Goal: Information Seeking & Learning: Learn about a topic

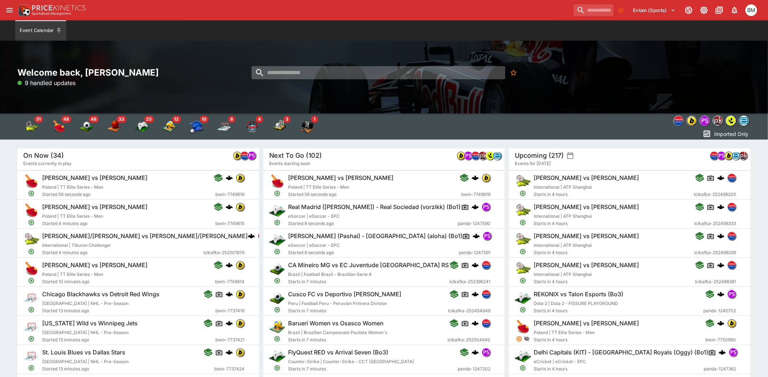
click at [329, 70] on input "search" at bounding box center [378, 72] width 254 height 13
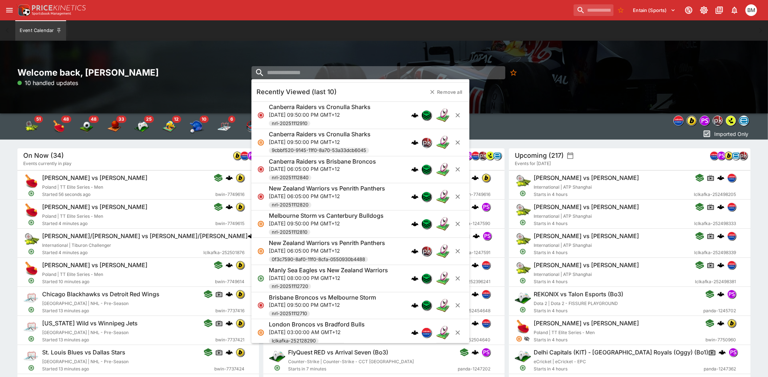
paste input "**********"
type input "**********"
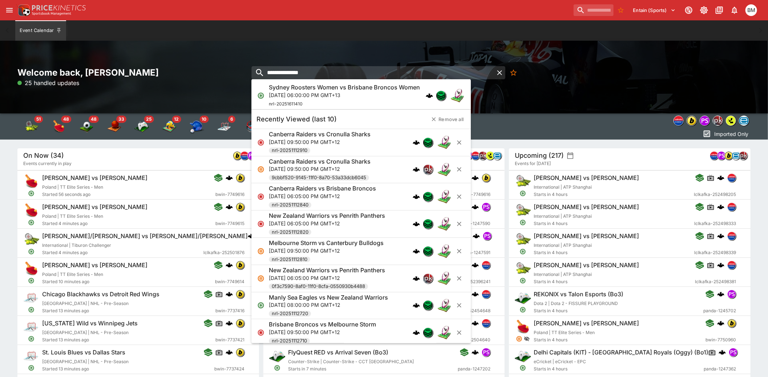
click at [300, 88] on h6 "Sydney Roosters Women vs Brisbane Broncos Women" at bounding box center [344, 88] width 151 height 8
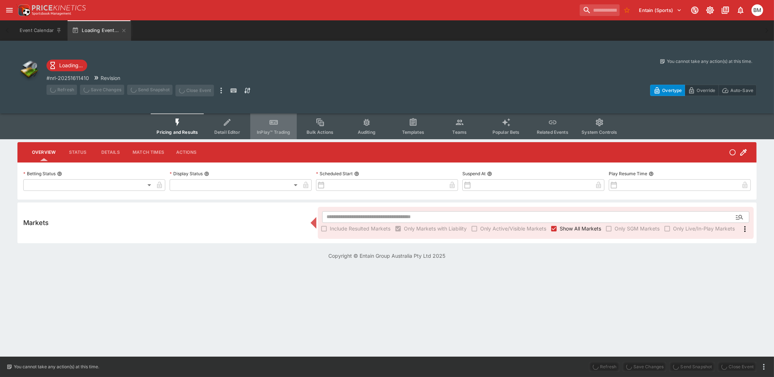
click at [275, 128] on button "InPlay™ Trading" at bounding box center [273, 126] width 46 height 26
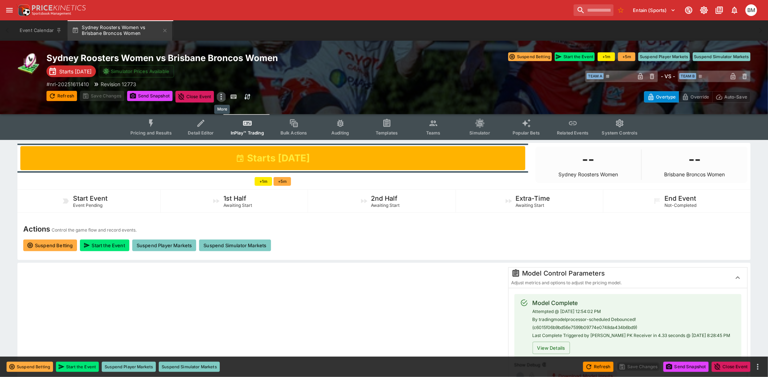
click at [220, 97] on icon "more" at bounding box center [221, 96] width 9 height 9
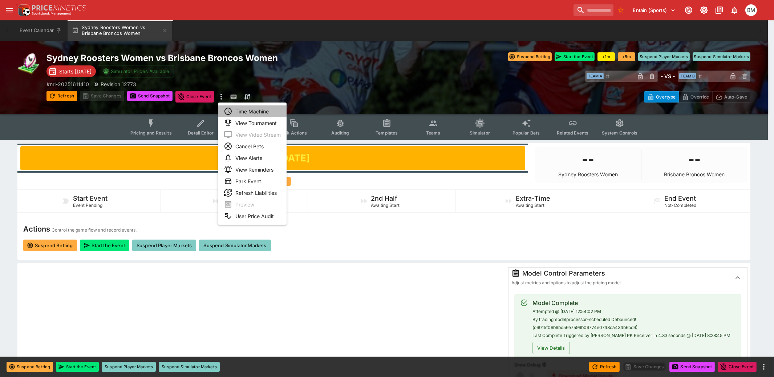
click at [256, 109] on li "Time Machine" at bounding box center [252, 111] width 69 height 12
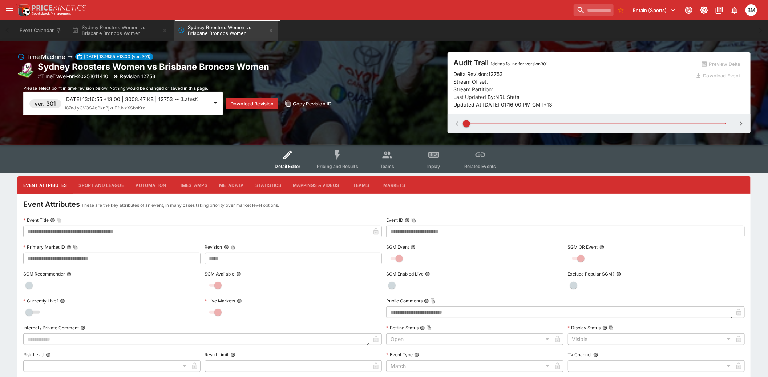
click at [533, 120] on span at bounding box center [595, 123] width 259 height 11
click at [535, 125] on span at bounding box center [595, 123] width 259 height 11
drag, startPoint x: 521, startPoint y: 121, endPoint x: 412, endPoint y: 115, distance: 109.9
click at [412, 115] on div "Time Machine [DATE] 13:16:55 +13:00 (ver. 301) Sydney Roosters Women vs Brisban…" at bounding box center [383, 92] width 733 height 81
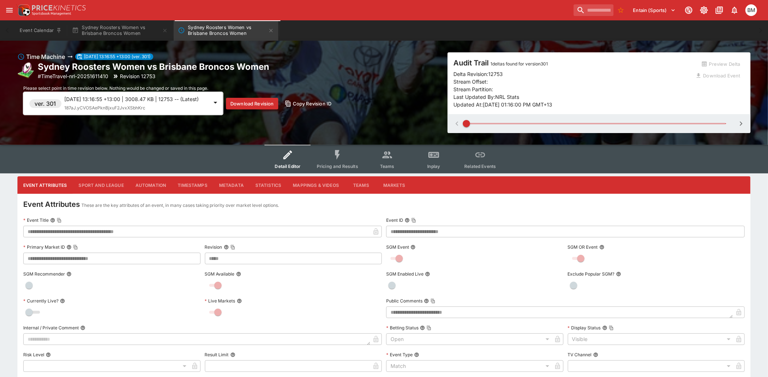
click at [135, 98] on p "[DATE] 13:16:55 +13:00 | 3008.47 KB | 12753 -- (Latest)" at bounding box center [136, 99] width 144 height 8
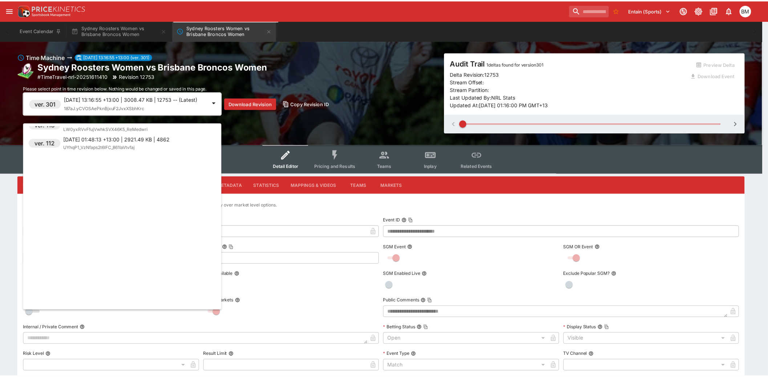
scroll to position [5285, 0]
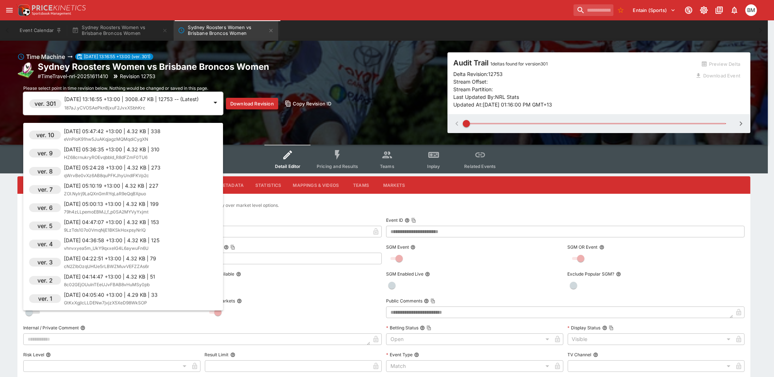
click at [149, 300] on div "[DATE] 04:05:40 +13:00 | 4.29 KB | 33 GtKxXgjlcLLDENw7jvjzX5XeD98WkSOP" at bounding box center [111, 299] width 94 height 16
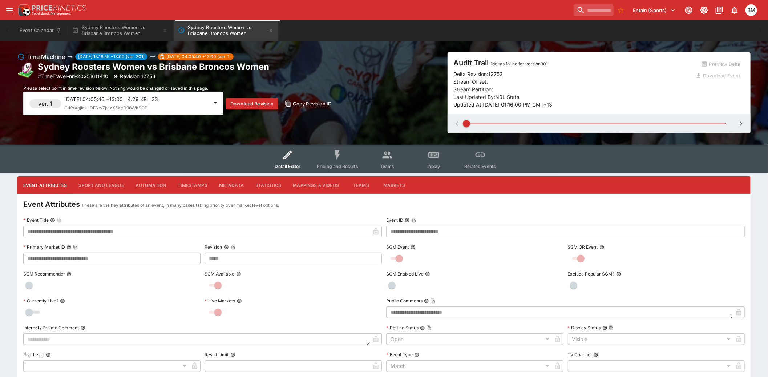
type input "**"
type input "**********"
type input "******"
type input "**********"
click at [411, 105] on div "ver. 1 [DATE] 04:05:40 +13:00 | 4.29 KB | 33 GtKxXgjlcLLDENw7jvjzX5XeD98WkSOP D…" at bounding box center [230, 103] width 414 height 23
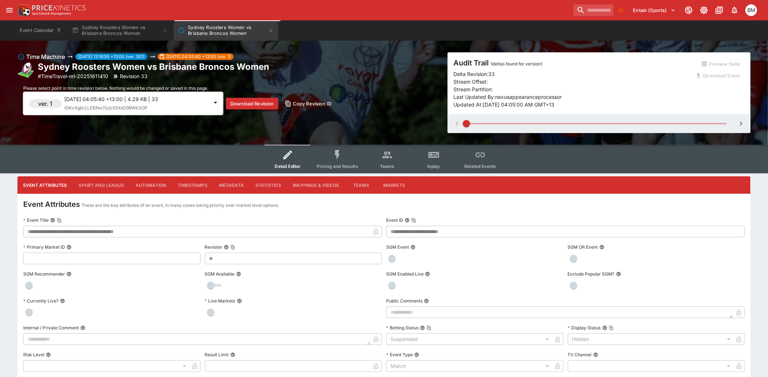
click at [357, 121] on div "Time Machine [DATE] 13:16:55 +13:00 (ver. 301) [DATE] 04:05:40 +13:00 (ver. 1) …" at bounding box center [230, 92] width 426 height 81
click at [278, 29] on button "Sydney Roosters Women vs Brisbane Broncos Women" at bounding box center [226, 30] width 105 height 20
click at [274, 29] on icon "Sydney Roosters Women vs Brisbane Broncos Women" at bounding box center [271, 31] width 6 height 6
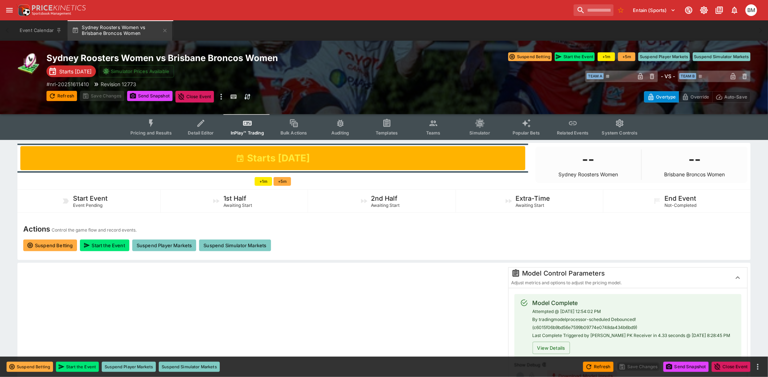
click at [151, 127] on icon "Event type filters" at bounding box center [150, 122] width 9 height 9
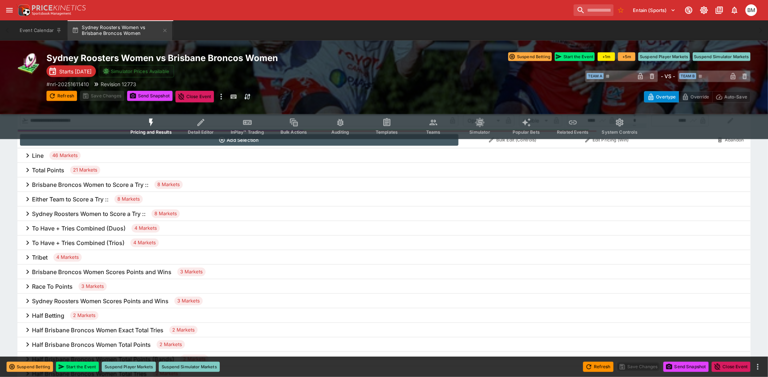
scroll to position [323, 0]
click at [102, 186] on h6 "Brisbane Broncos Women to Score a Try ::" at bounding box center [90, 185] width 117 height 8
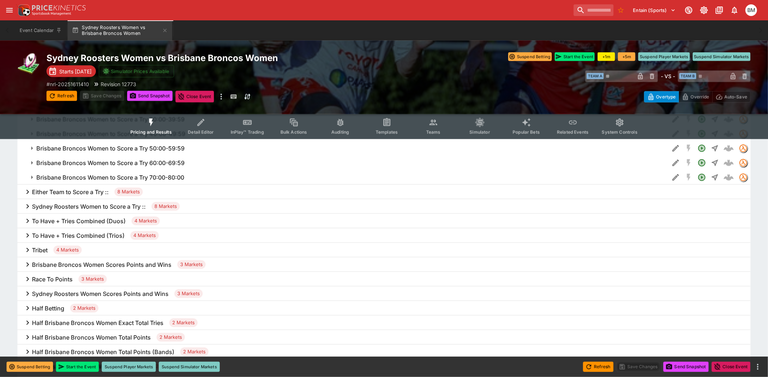
scroll to position [444, 0]
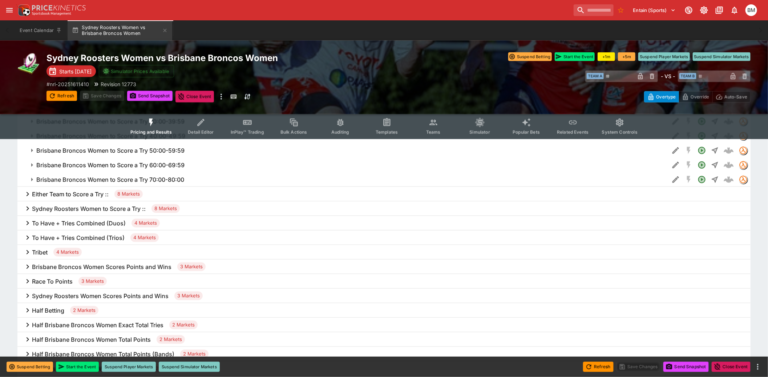
click at [150, 267] on h6 "Brisbane Broncos Women Scores Points and Wins" at bounding box center [101, 267] width 139 height 8
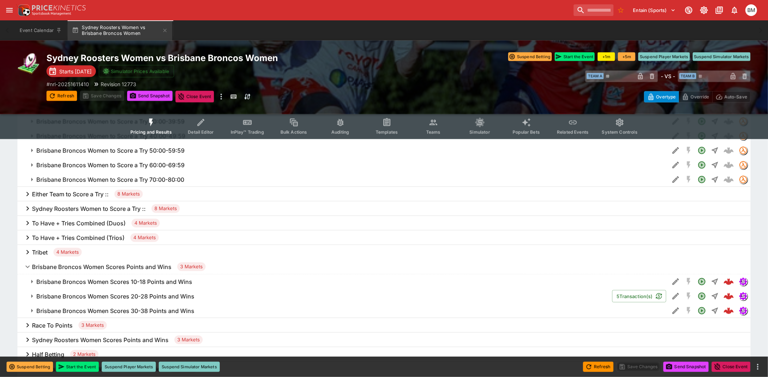
click at [150, 267] on h6 "Brisbane Broncos Women Scores Points and Wins" at bounding box center [101, 267] width 139 height 8
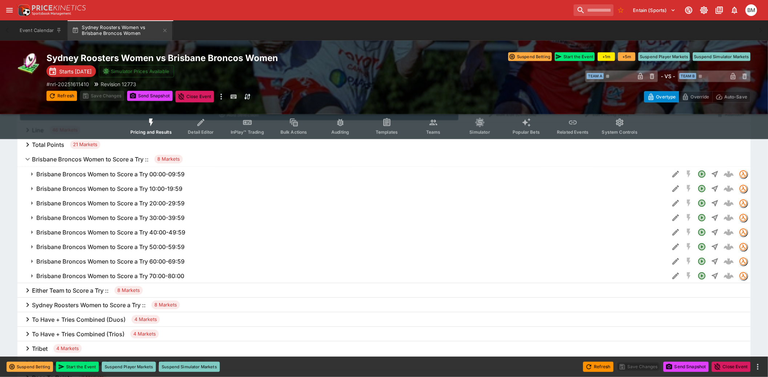
scroll to position [323, 0]
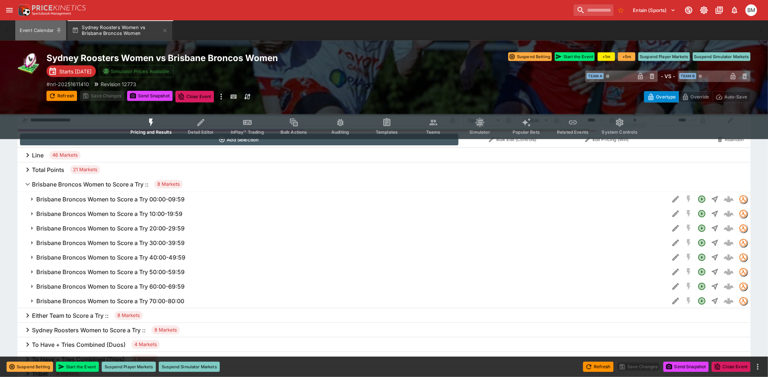
click at [33, 33] on button "Event Calendar" at bounding box center [40, 30] width 51 height 20
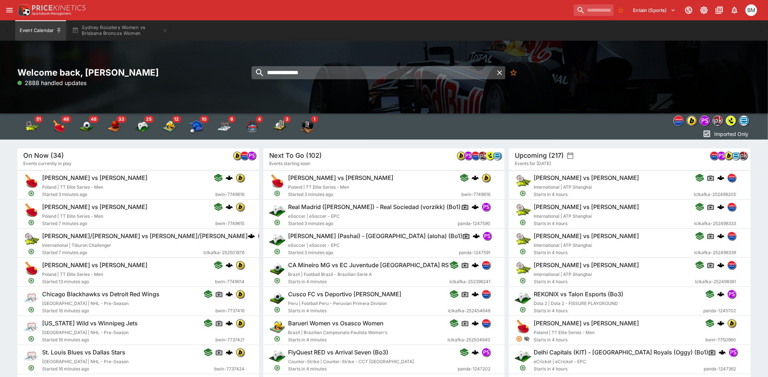
click at [338, 76] on input "**********" at bounding box center [372, 72] width 242 height 13
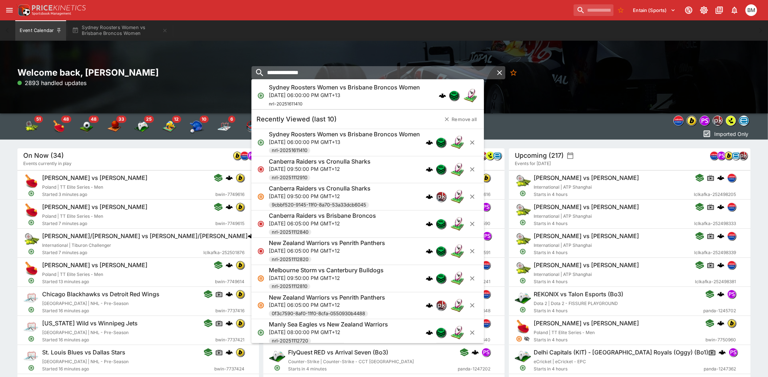
click at [338, 76] on input "**********" at bounding box center [372, 72] width 242 height 13
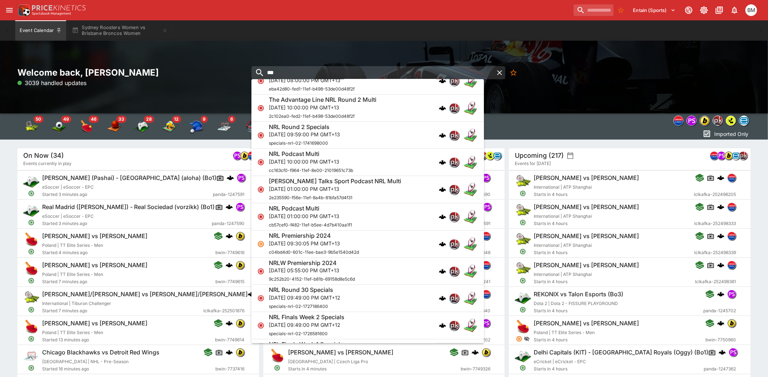
scroll to position [1276, 0]
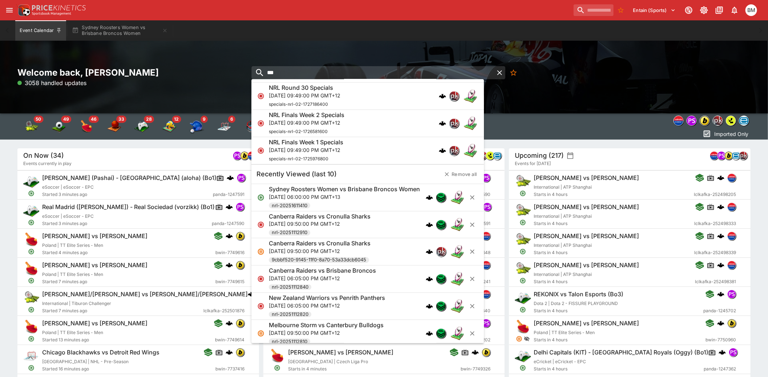
type input "***"
click at [379, 231] on div "Canberra Raiders vs Cronulla Sharks [DATE] 09:50:00 PM GMT+12 nrl-20251112910" at bounding box center [357, 224] width 177 height 24
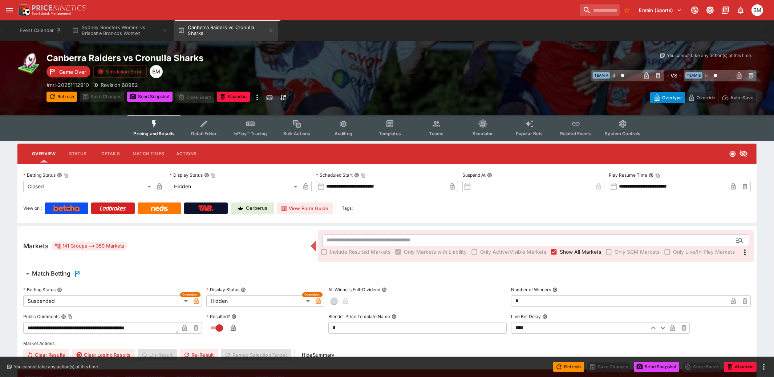
type input "**********"
type input "******"
type input "**********"
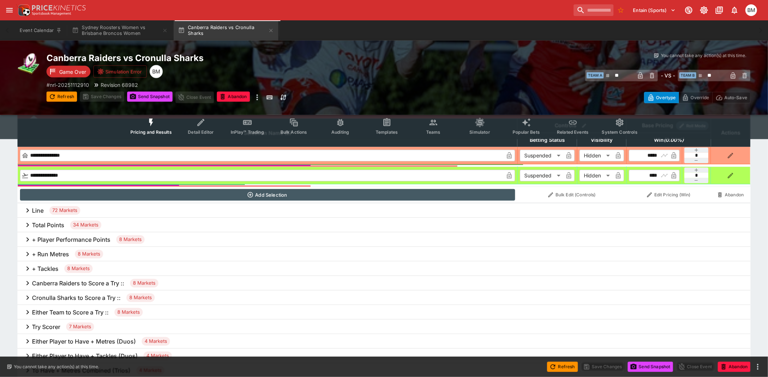
scroll to position [282, 0]
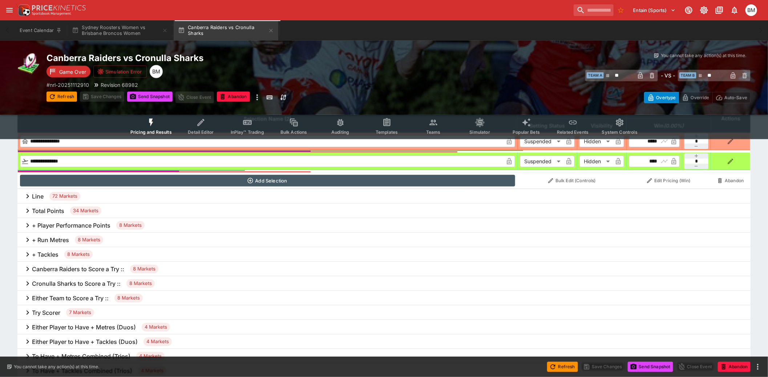
click at [64, 223] on h6 "+ Player Performance Points" at bounding box center [71, 226] width 78 height 8
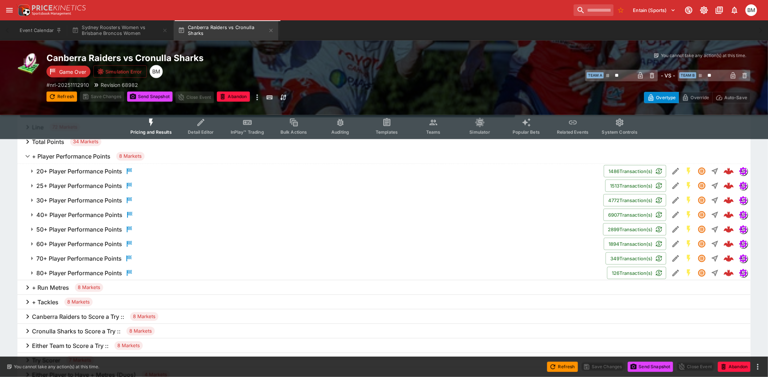
scroll to position [404, 0]
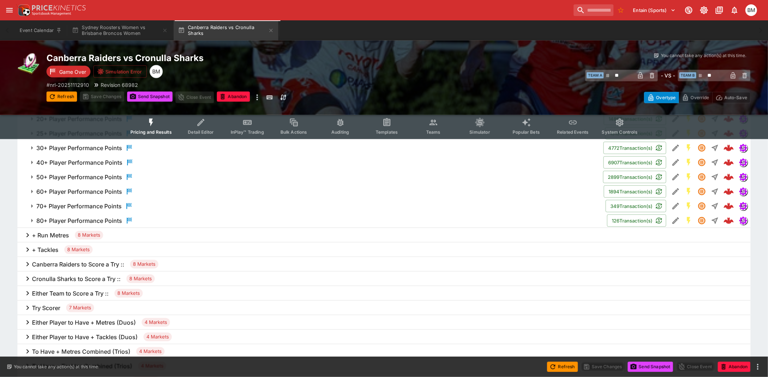
click at [48, 234] on h6 "+ Run Metres" at bounding box center [50, 235] width 37 height 8
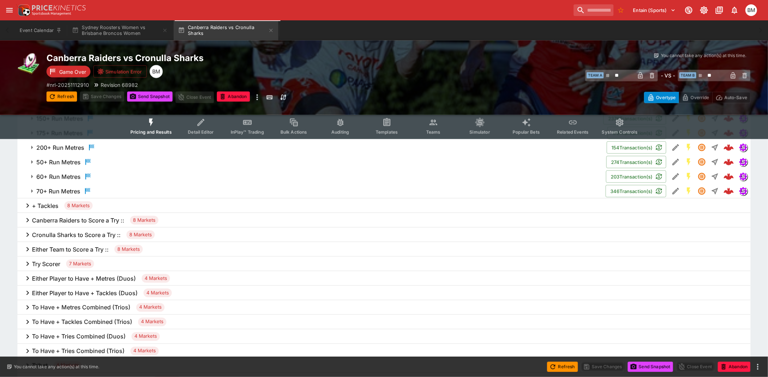
scroll to position [565, 0]
click at [54, 201] on h6 "+ Tackles" at bounding box center [45, 205] width 27 height 8
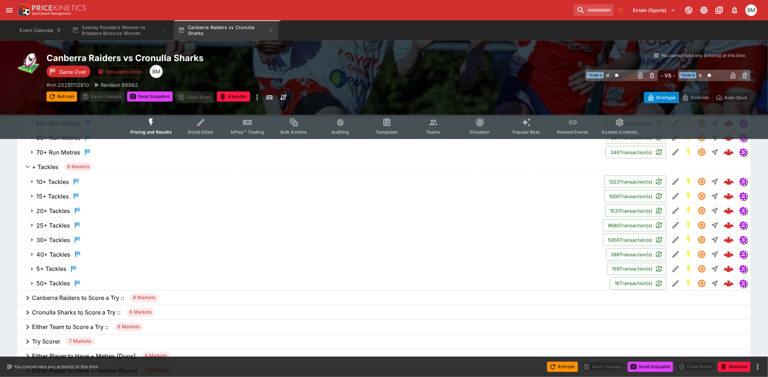
scroll to position [645, 0]
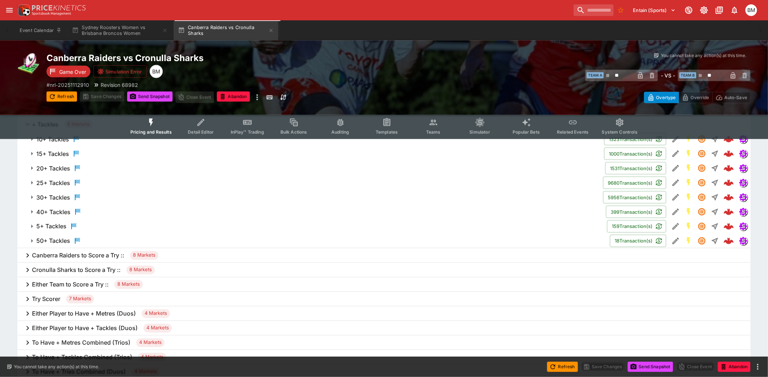
click at [74, 252] on h6 "Canberra Raiders to Score a Try ::" at bounding box center [78, 256] width 92 height 8
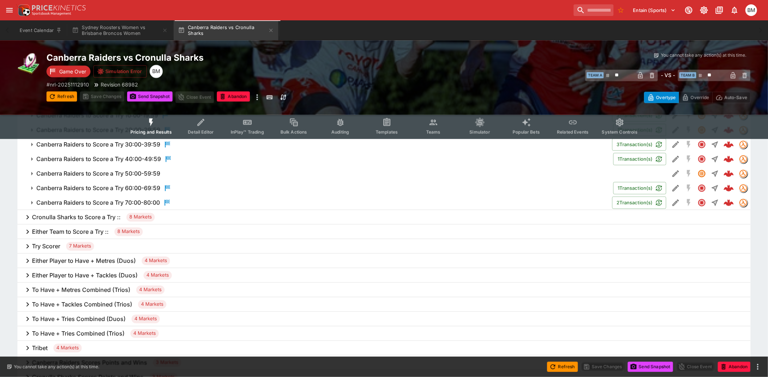
scroll to position [807, 0]
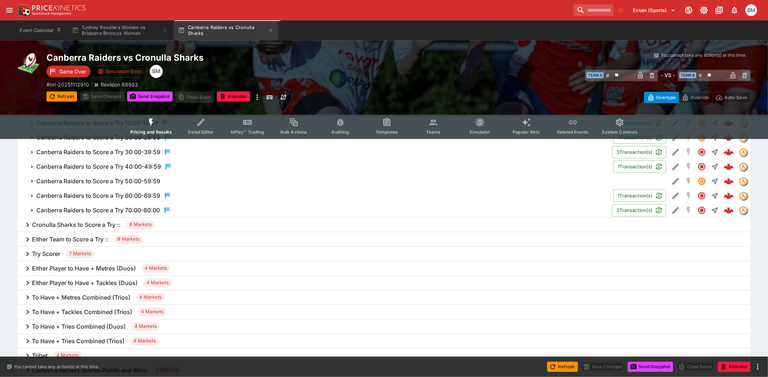
click at [91, 226] on h6 "Cronulla Sharks to Score a Try ::" at bounding box center [76, 225] width 89 height 8
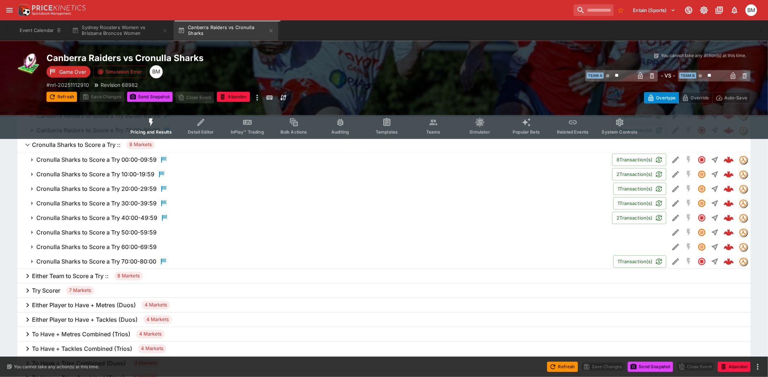
scroll to position [888, 0]
click at [62, 273] on h6 "Either Team to Score a Try ::" at bounding box center [70, 276] width 77 height 8
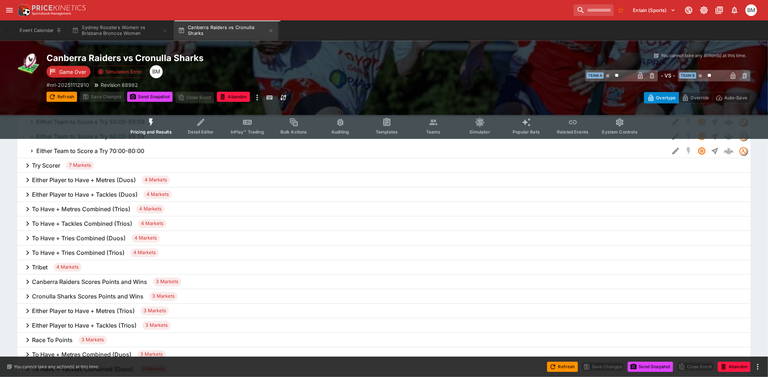
scroll to position [1130, 0]
click at [115, 180] on h6 "Either Player to Have + Metres (Duos)" at bounding box center [84, 179] width 104 height 8
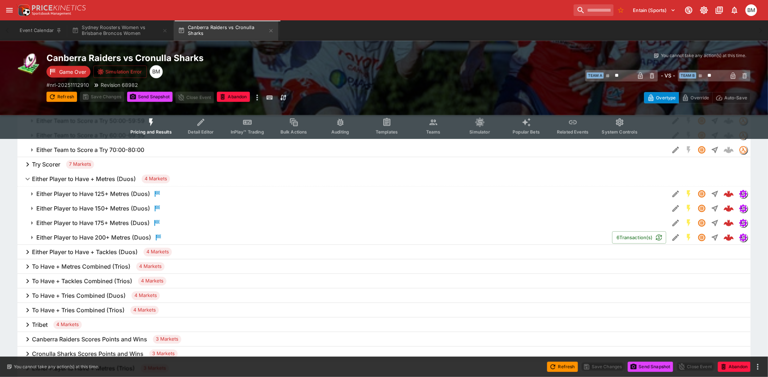
click at [118, 251] on h6 "Either Player to Have + Tackles (Duos)" at bounding box center [85, 252] width 106 height 8
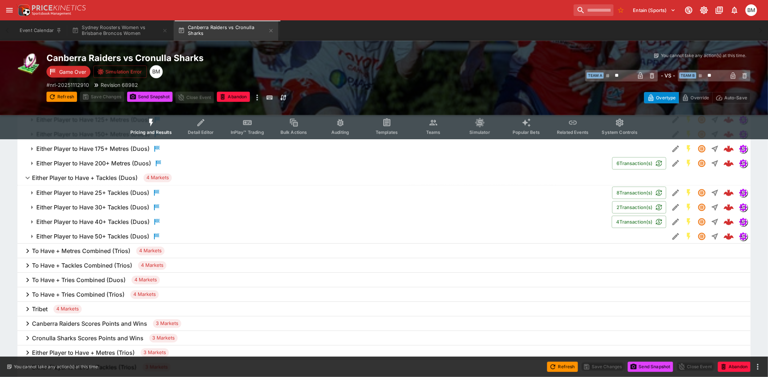
scroll to position [1211, 0]
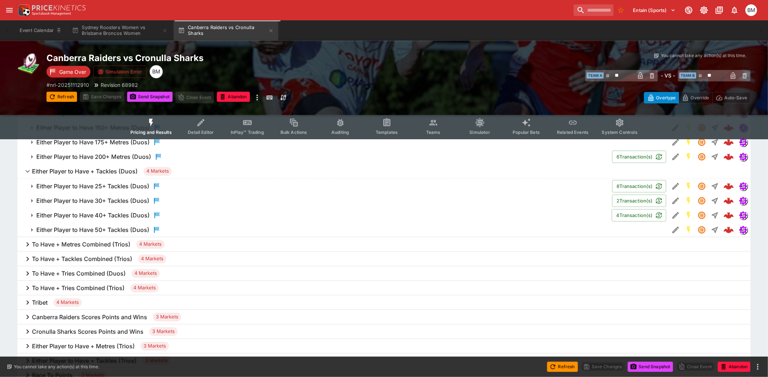
click at [118, 242] on h6 "To Have + Metres Combined (Trios)" at bounding box center [81, 244] width 98 height 8
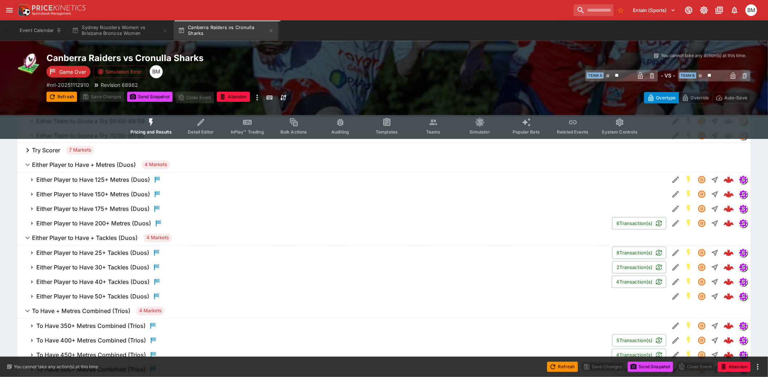
scroll to position [1130, 0]
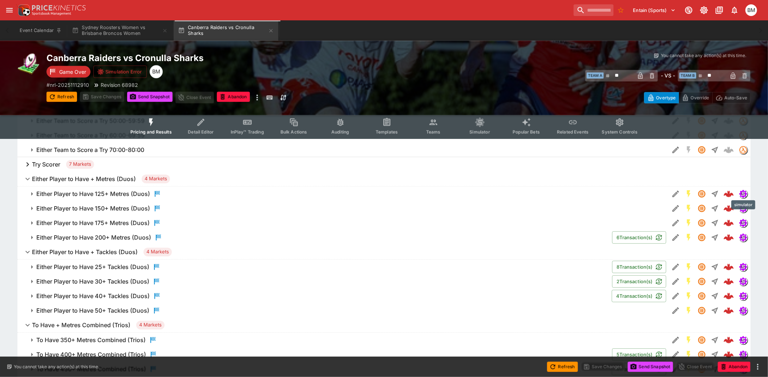
click at [743, 192] on img "simulator" at bounding box center [743, 194] width 8 height 8
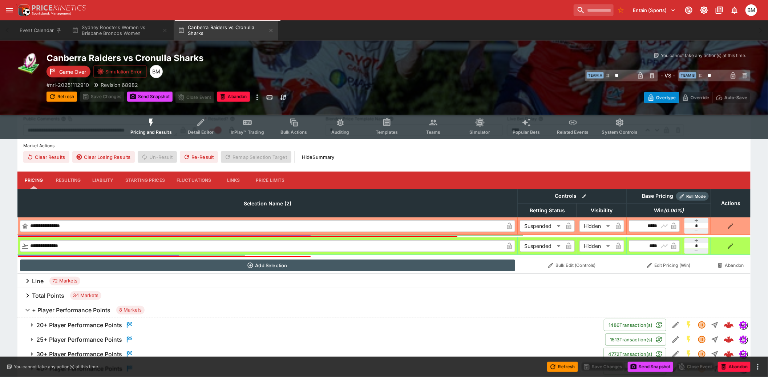
scroll to position [161, 0]
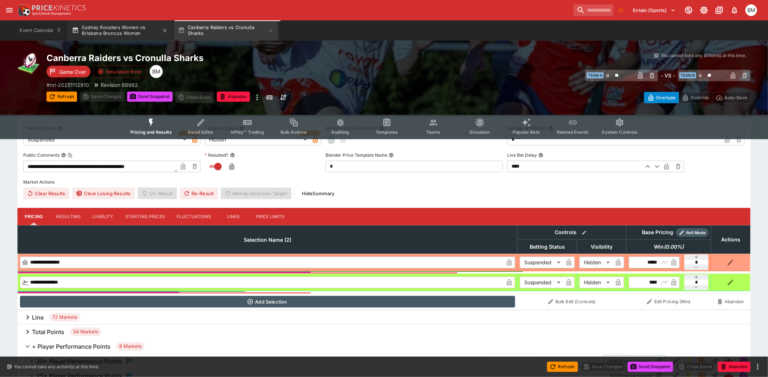
click at [104, 36] on button "Sydney Roosters Women vs Brisbane Broncos Women" at bounding box center [120, 30] width 105 height 20
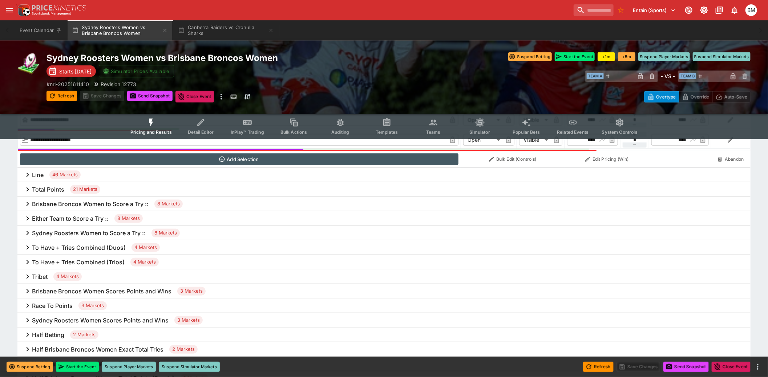
scroll to position [282, 0]
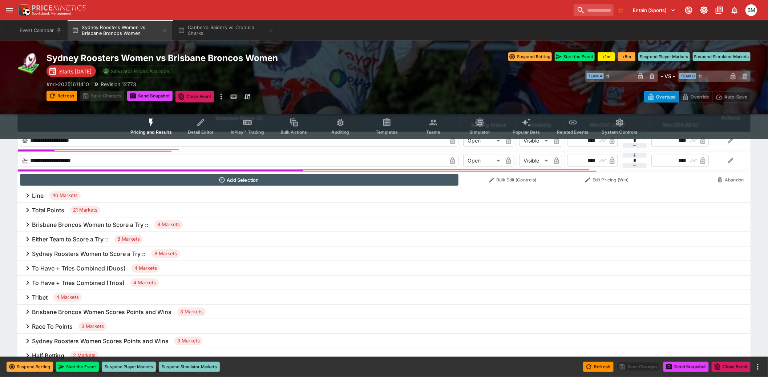
click at [82, 229] on div "Brisbane Broncos Women to Score a Try :: 8 Markets" at bounding box center [383, 224] width 733 height 15
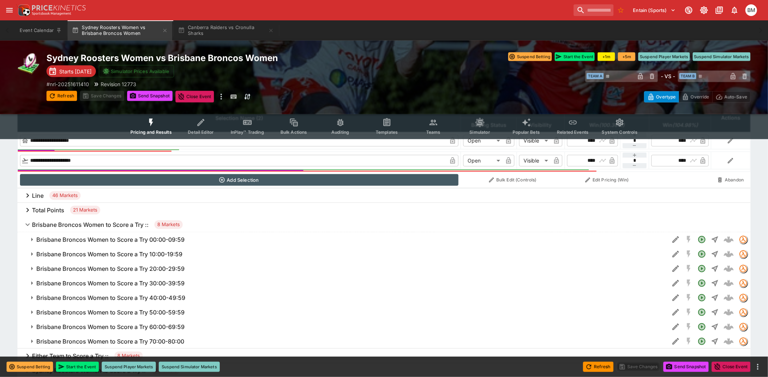
click at [83, 228] on span "Brisbane Broncos Women to Score a Try :: 8 Markets" at bounding box center [388, 224] width 713 height 9
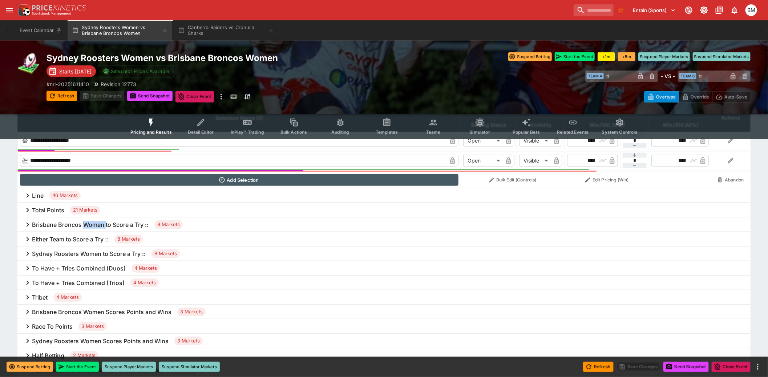
click at [83, 228] on div "Brisbane Broncos Women to Score a Try :: 8 Markets" at bounding box center [383, 224] width 733 height 15
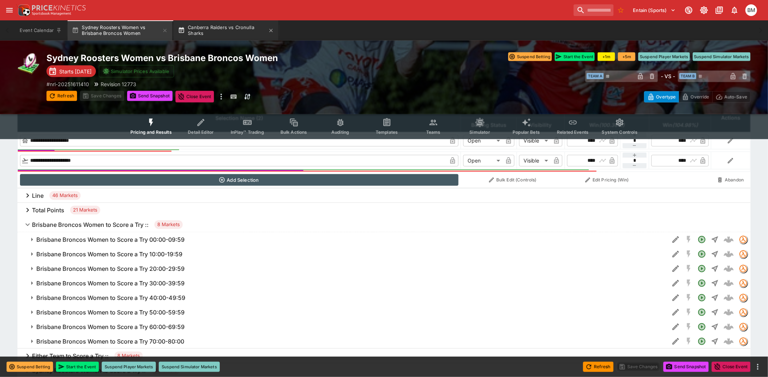
click at [223, 28] on button "Canberra Raiders vs Cronulla Sharks" at bounding box center [226, 30] width 105 height 20
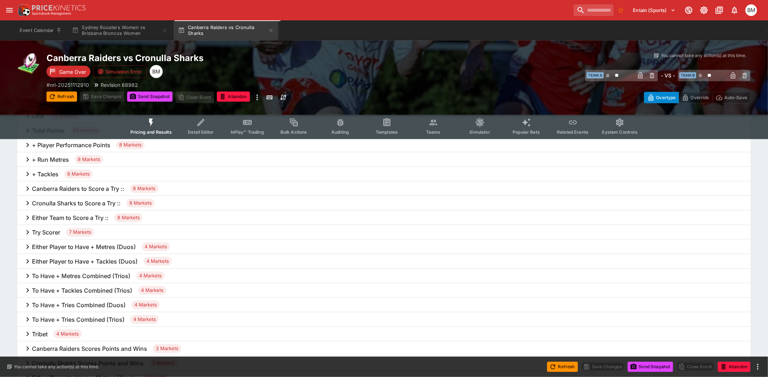
scroll to position [363, 0]
